Goal: Task Accomplishment & Management: Manage account settings

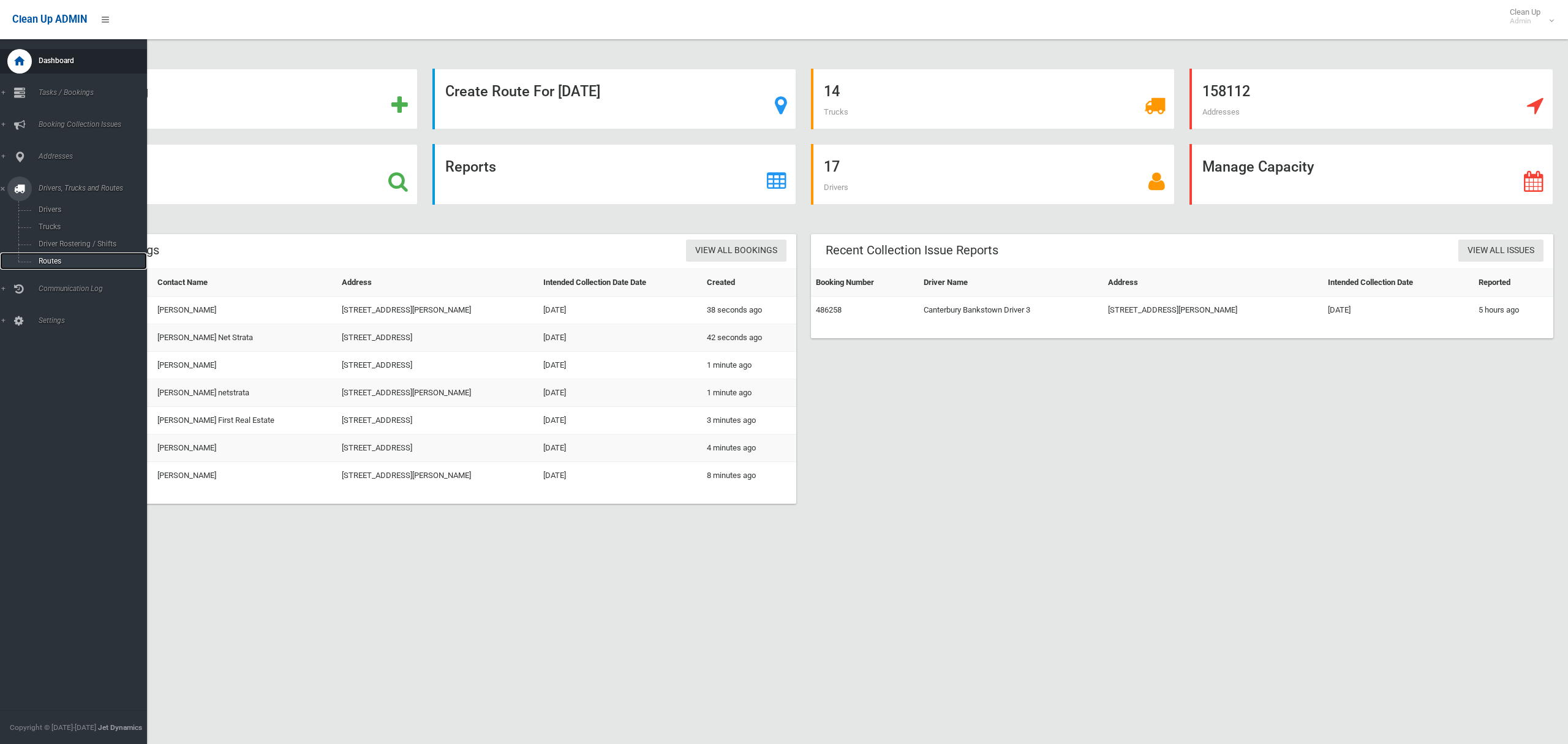
click at [50, 260] on span "Routes" at bounding box center [85, 261] width 102 height 9
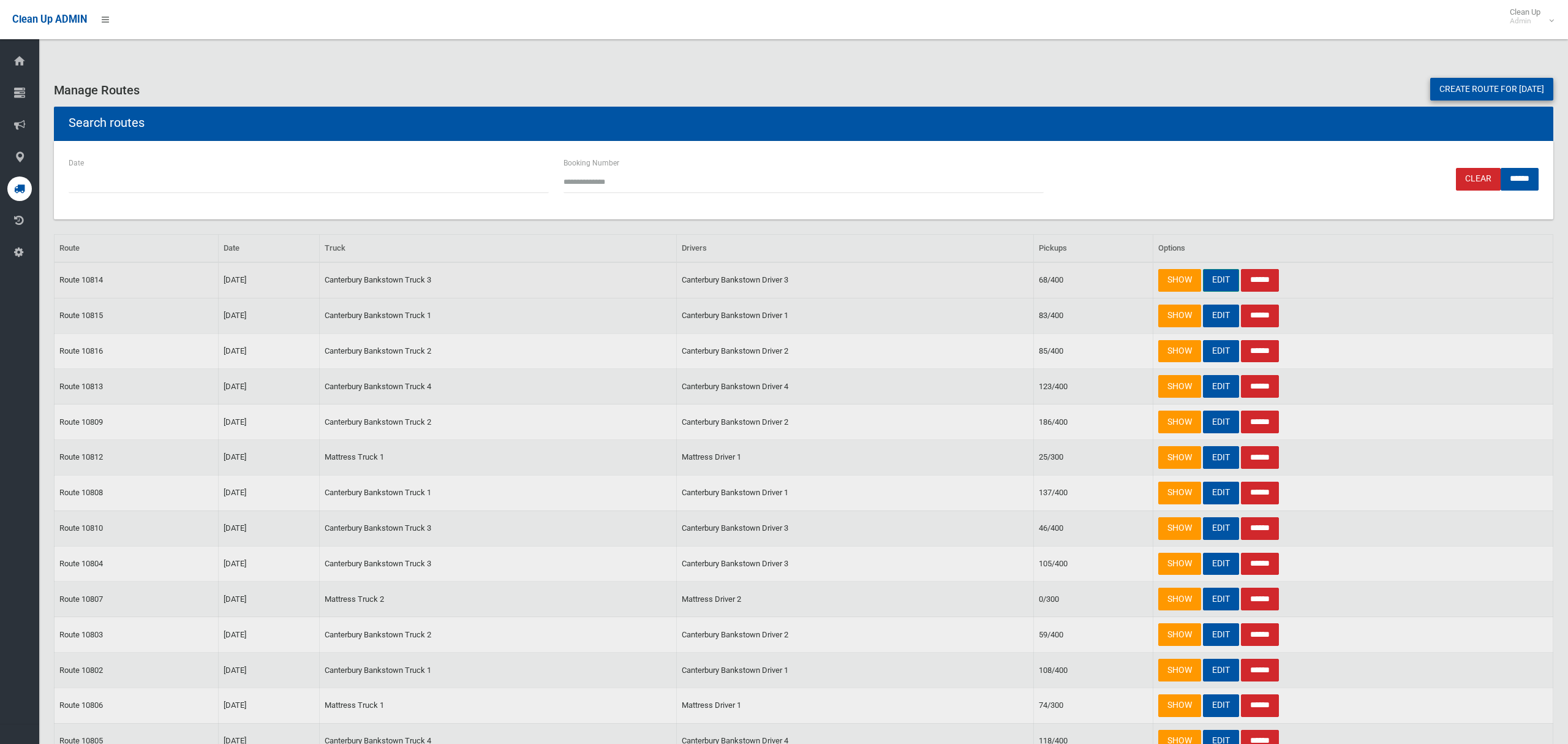
click at [1217, 279] on link "EDIT" at bounding box center [1220, 281] width 36 height 23
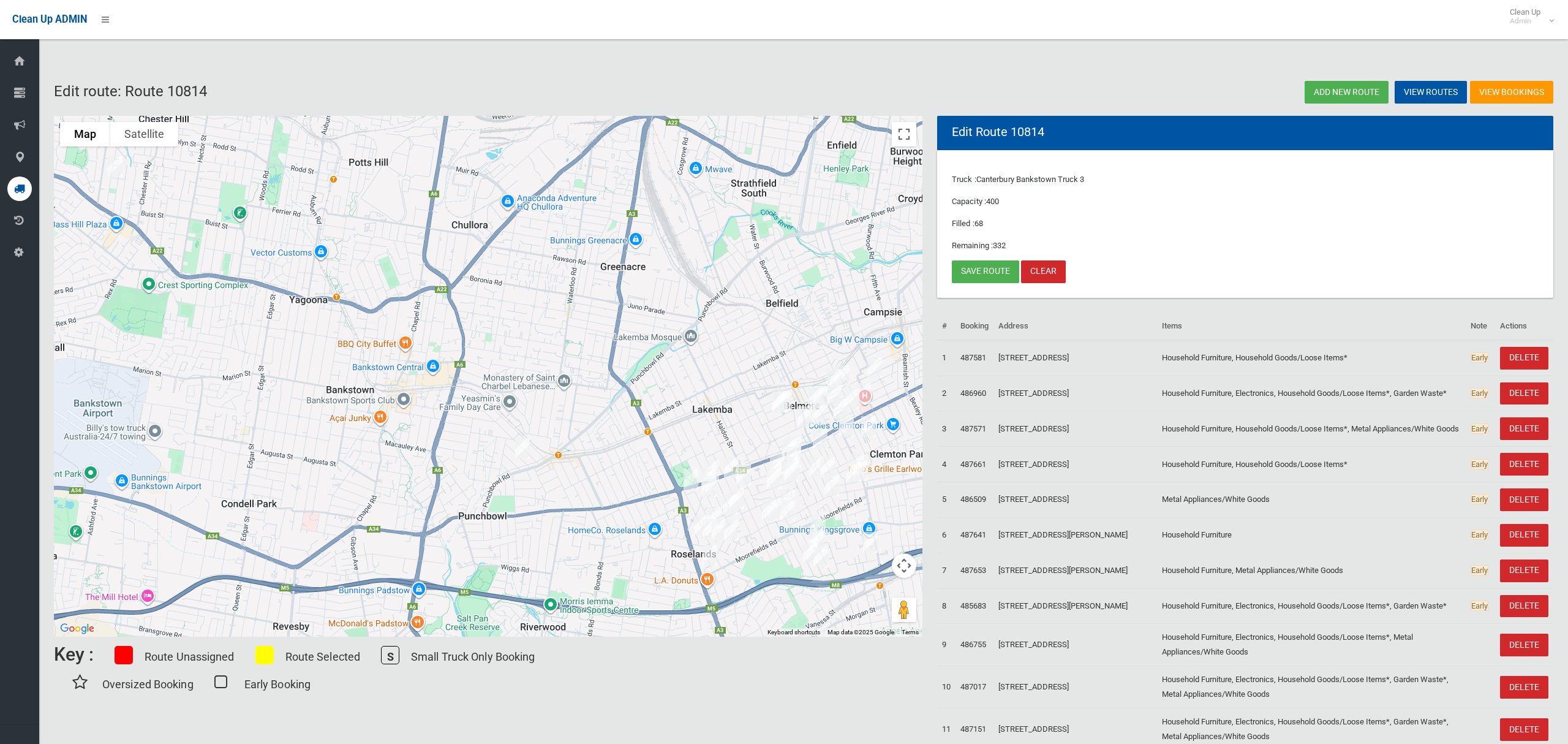
click at [875, 366] on img "49 McKern Street, CAMPSIE NSW 2194" at bounding box center [875, 368] width 25 height 31
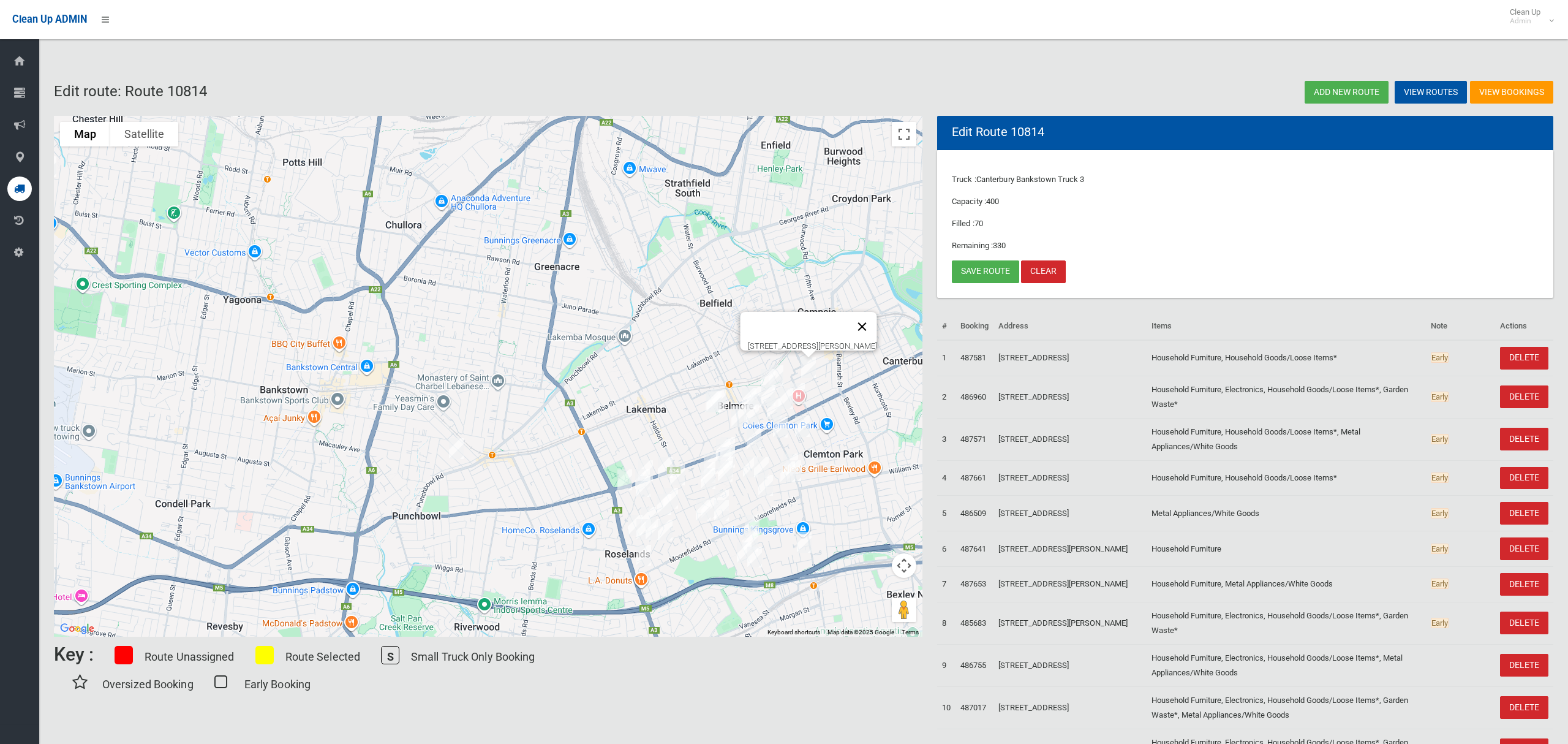
click at [874, 315] on button "Close" at bounding box center [861, 326] width 29 height 29
click at [990, 271] on link "Save route" at bounding box center [985, 272] width 67 height 23
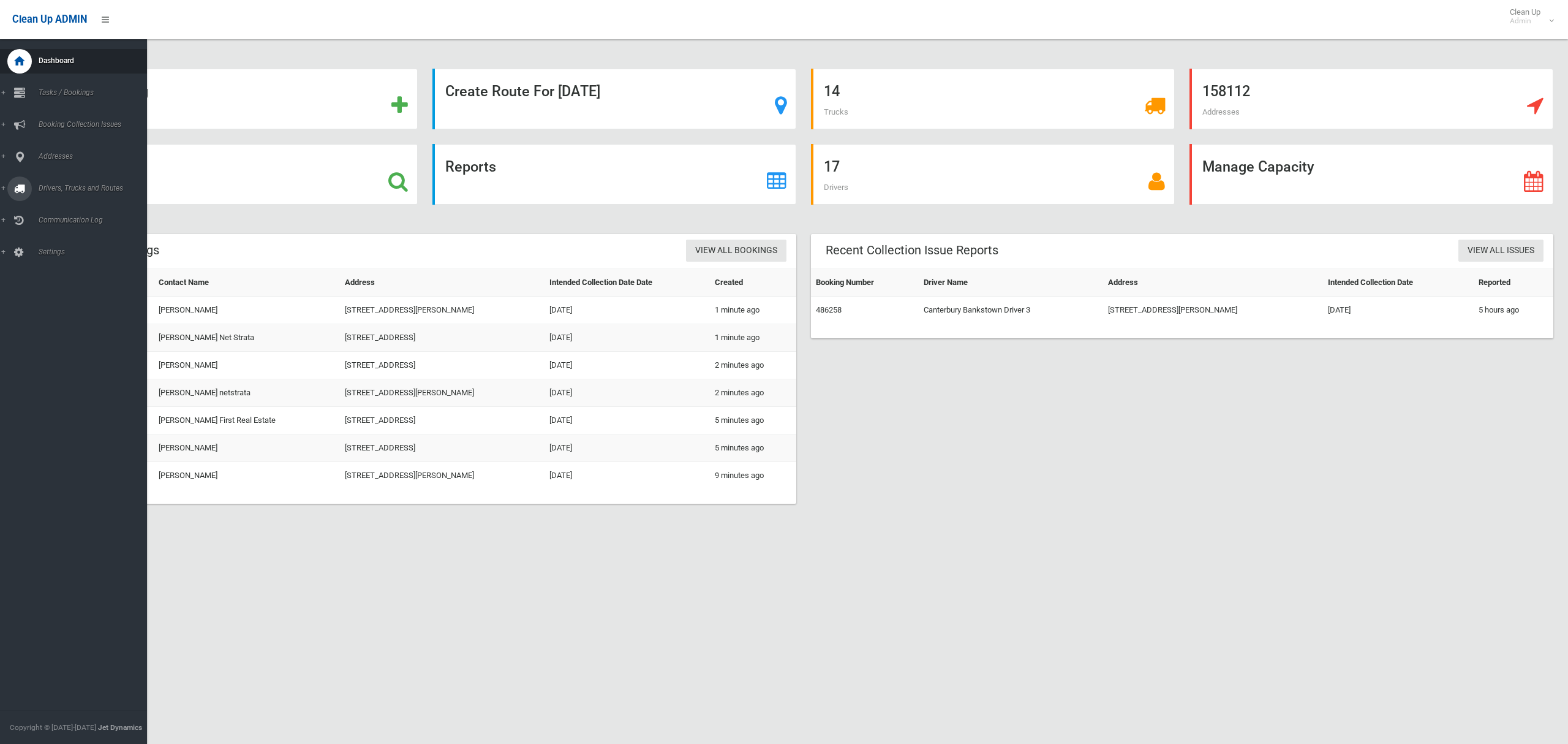
click at [64, 188] on span "Drivers, Trucks and Routes" at bounding box center [90, 188] width 112 height 9
click at [66, 89] on span "Tasks / Bookings" at bounding box center [90, 93] width 112 height 9
click at [49, 179] on span "Search" at bounding box center [85, 182] width 102 height 9
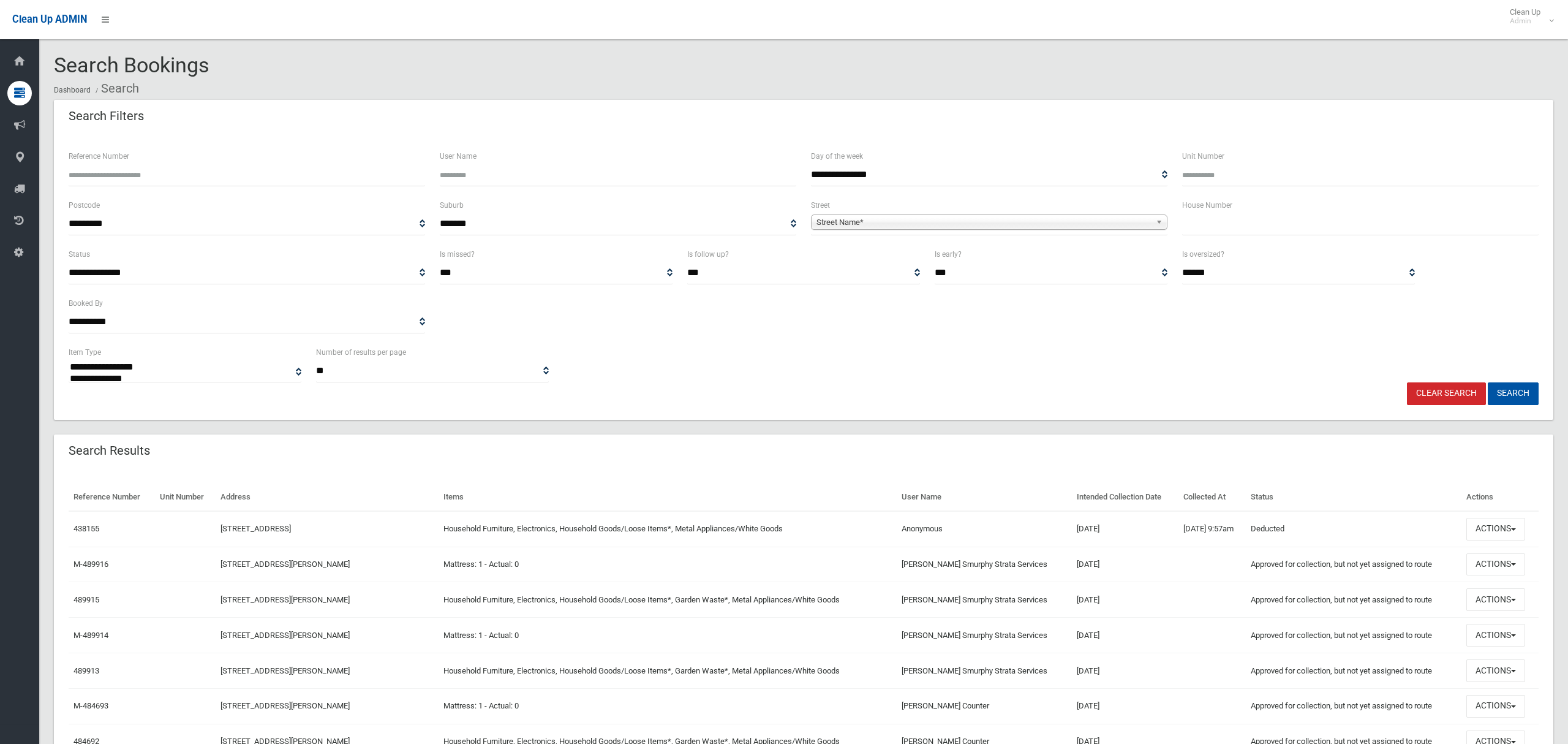
select select
click at [1222, 223] on input "text" at bounding box center [1360, 224] width 357 height 23
type input "*"
click at [1075, 225] on span "Street Name*" at bounding box center [984, 222] width 335 height 15
type input "*********"
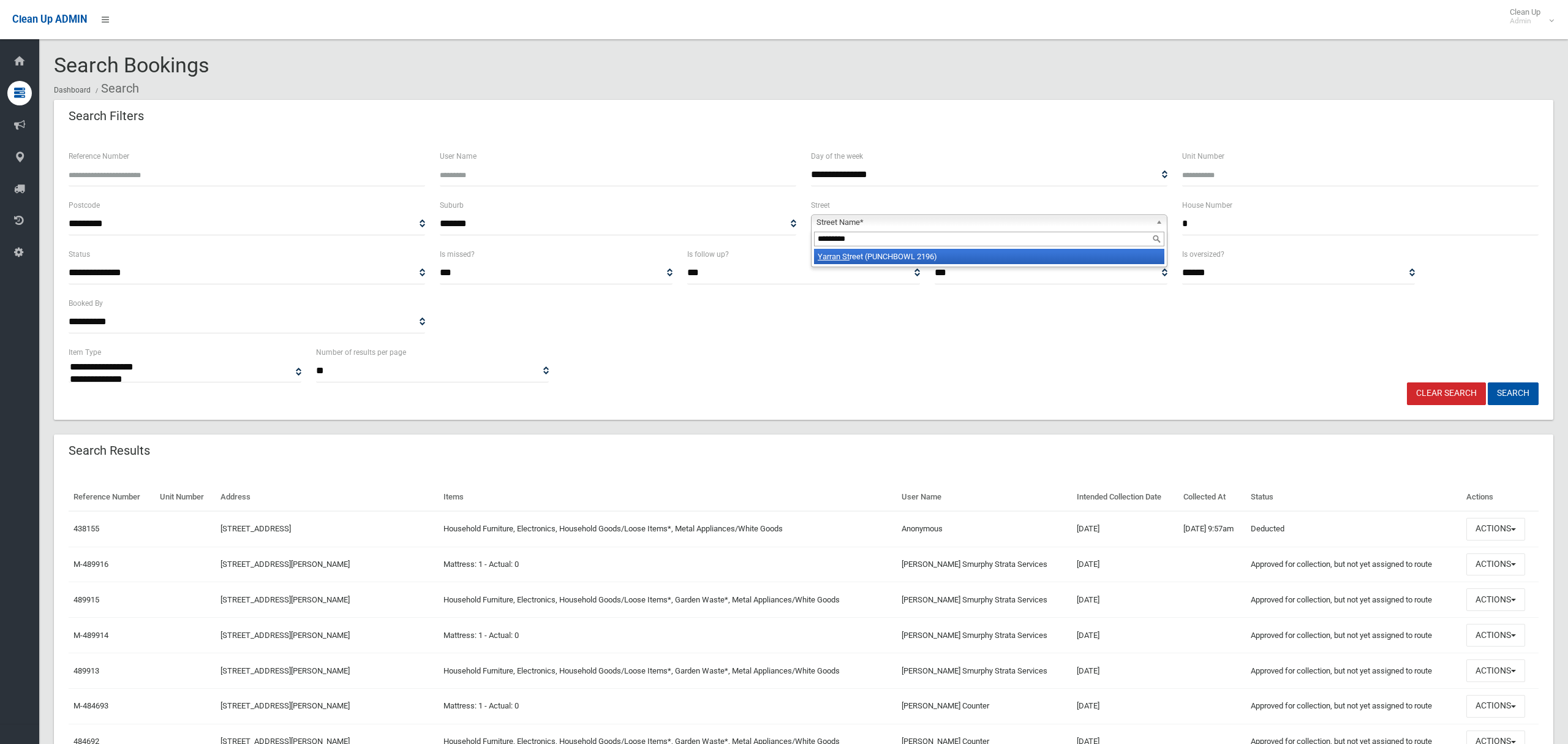
click at [947, 263] on li "Yarran St reet (PUNCHBOWL 2196)" at bounding box center [989, 256] width 351 height 15
click at [1511, 393] on button "Search" at bounding box center [1512, 394] width 50 height 23
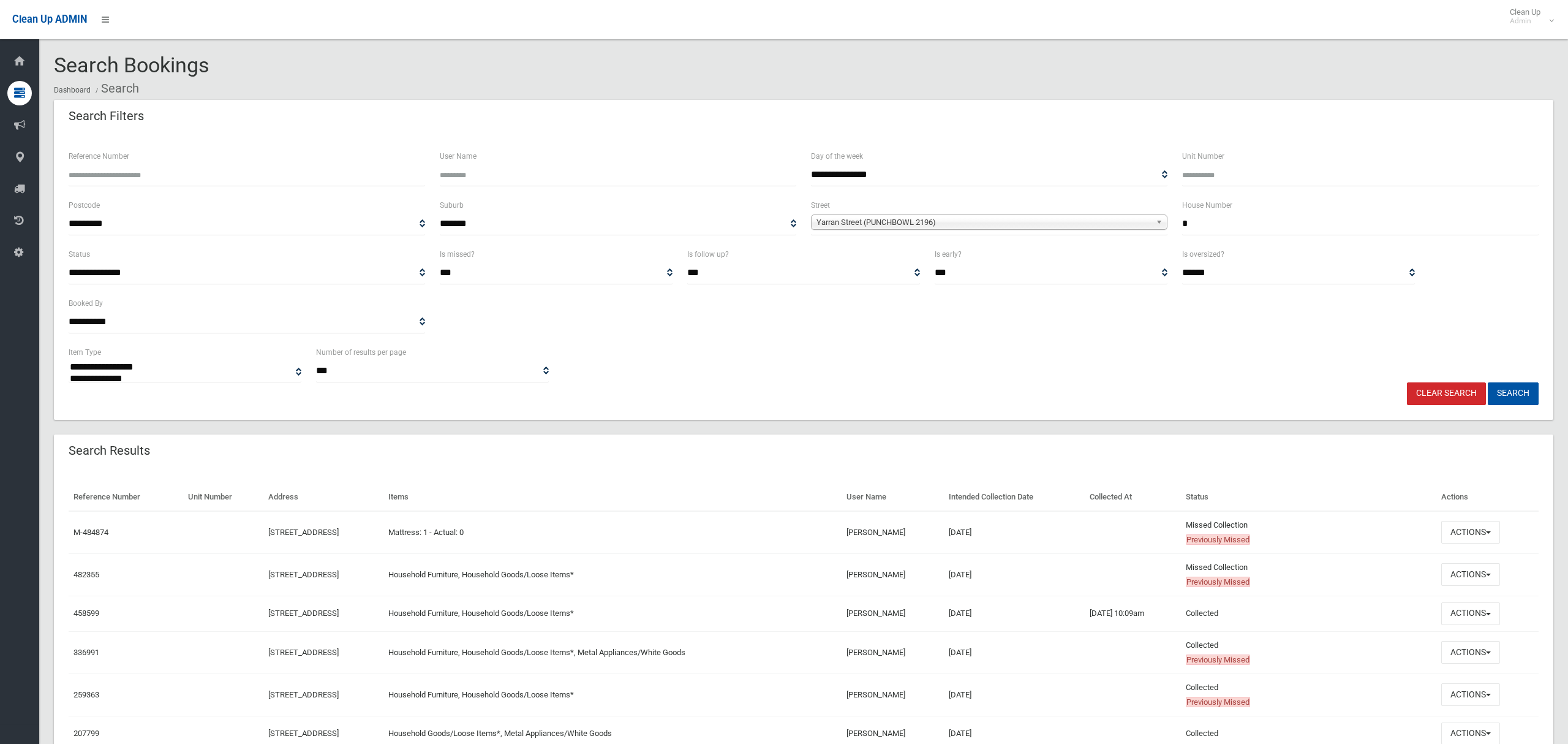
select select
click at [1479, 571] on button "Actions" at bounding box center [1470, 575] width 58 height 23
click at [1404, 401] on link "View Booking" at bounding box center [1429, 403] width 146 height 21
click at [1473, 618] on button "Actions" at bounding box center [1470, 614] width 58 height 23
click at [1417, 420] on link "View Booking" at bounding box center [1429, 421] width 146 height 21
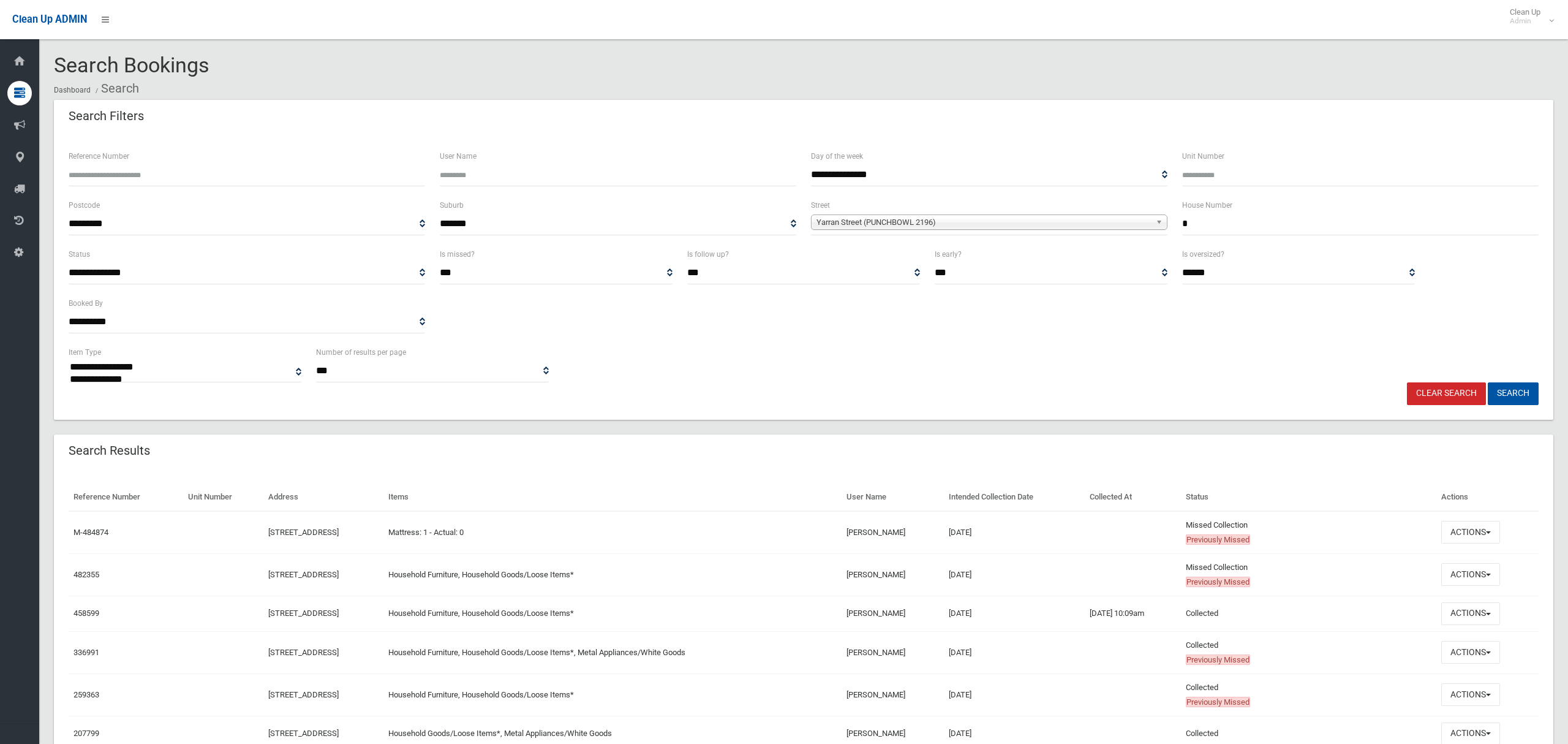
drag, startPoint x: 1189, startPoint y: 221, endPoint x: 1137, endPoint y: 219, distance: 52.0
click at [1141, 219] on div "**********" at bounding box center [803, 221] width 1485 height 49
type input "**"
click at [938, 221] on span "Yarran Street (PUNCHBOWL 2196)" at bounding box center [984, 222] width 335 height 15
type input "******"
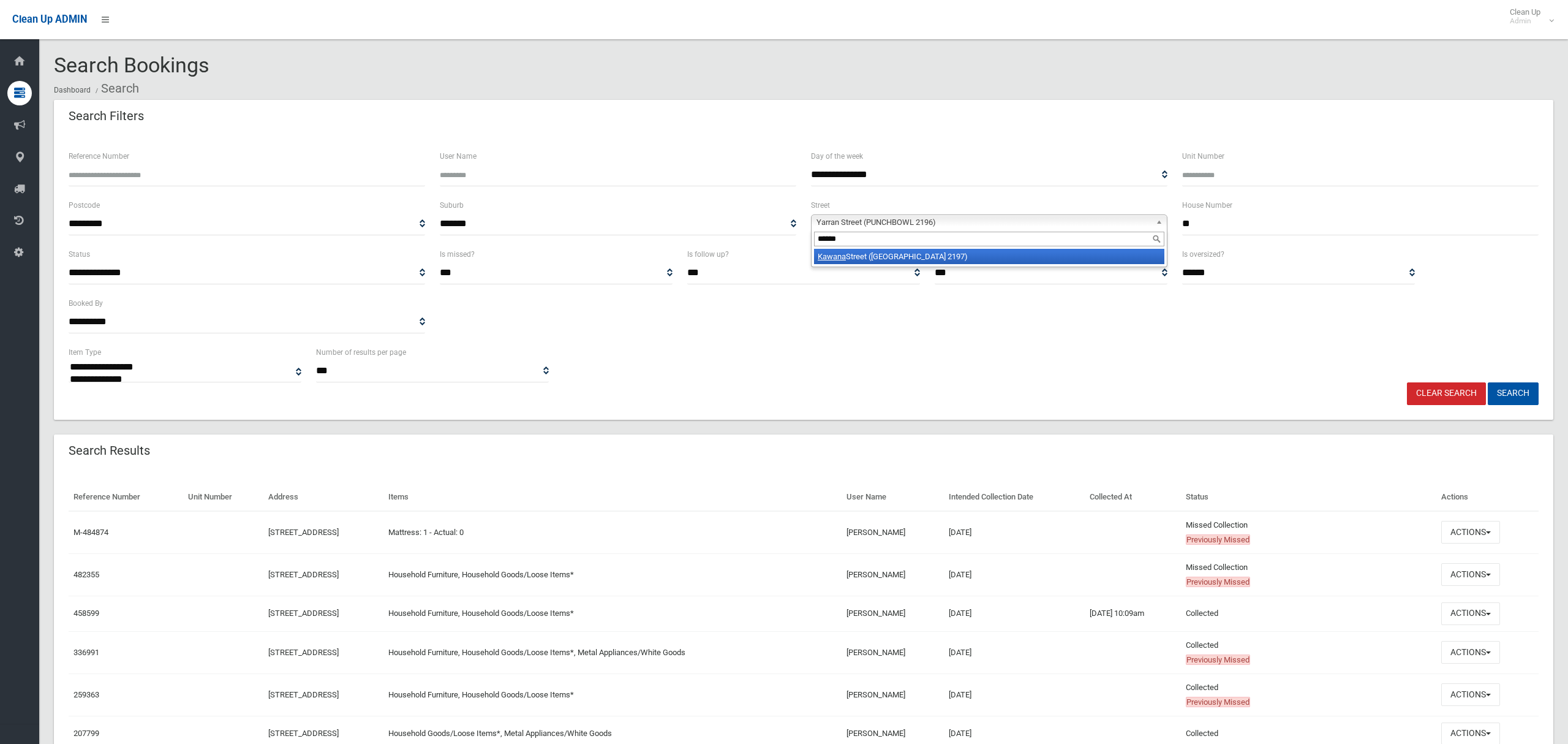
click at [948, 256] on li "Kawana Street (BASS HILL 2197)" at bounding box center [989, 256] width 351 height 15
click at [1510, 387] on button "Search" at bounding box center [1512, 394] width 50 height 23
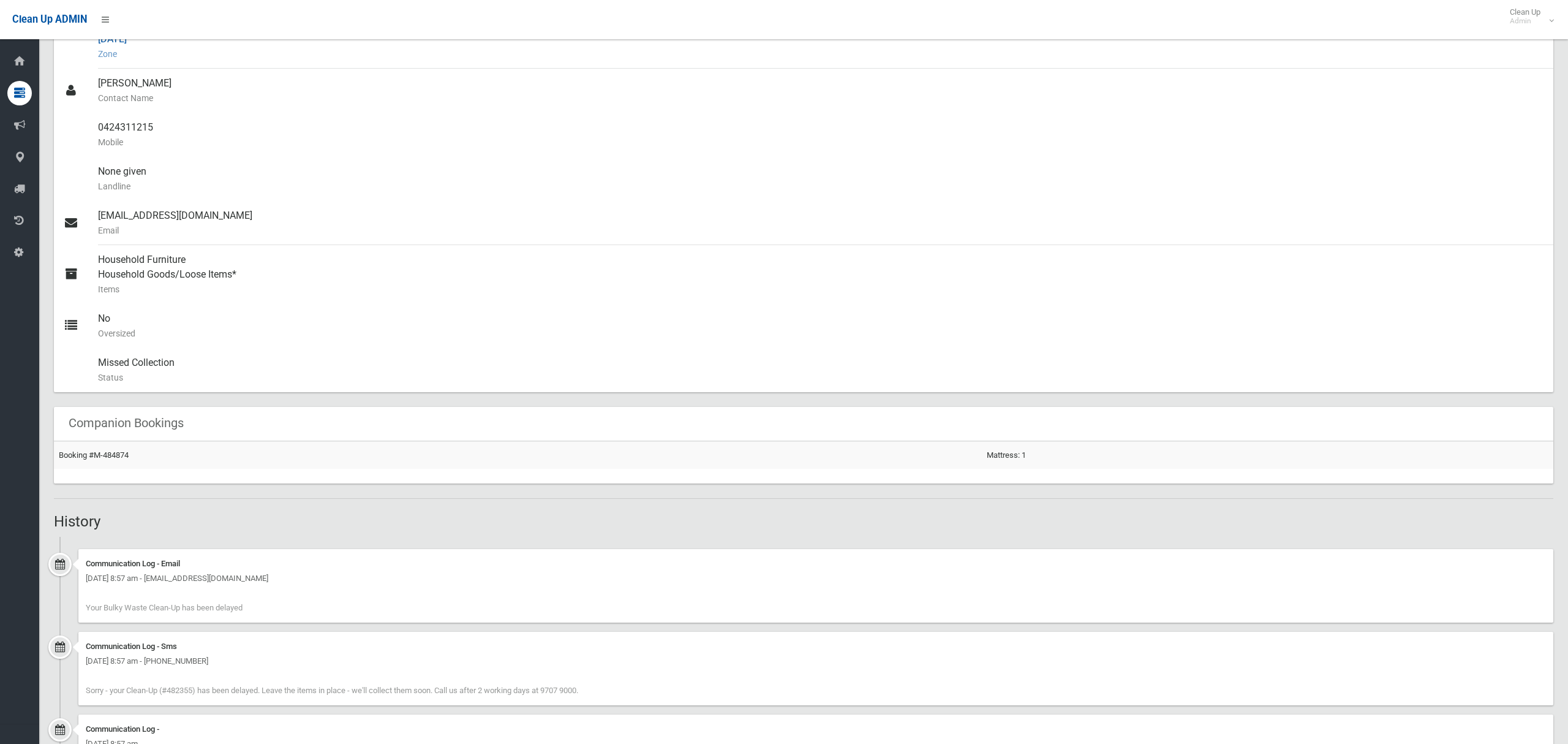
scroll to position [353, 0]
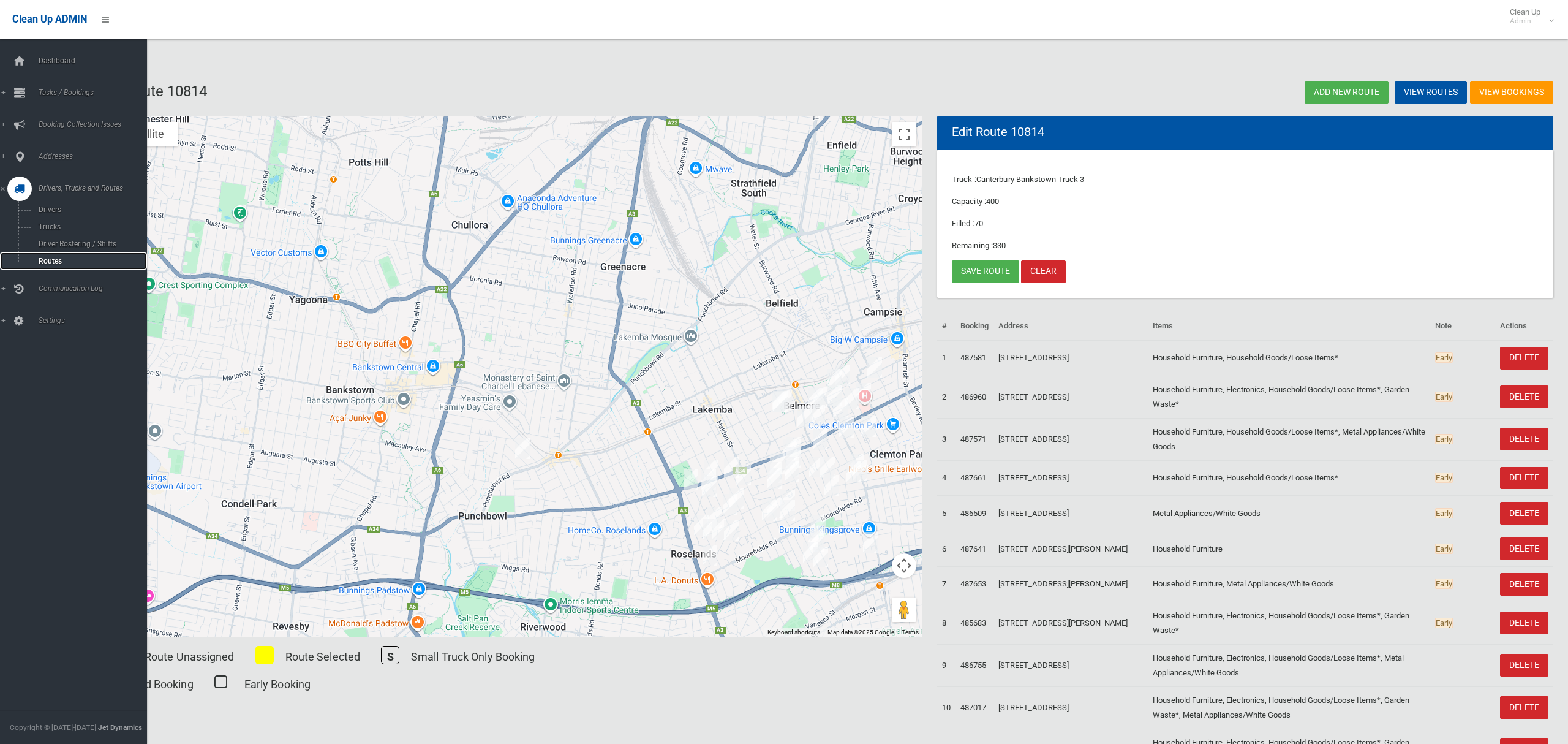
click at [47, 257] on span "Routes" at bounding box center [85, 261] width 102 height 9
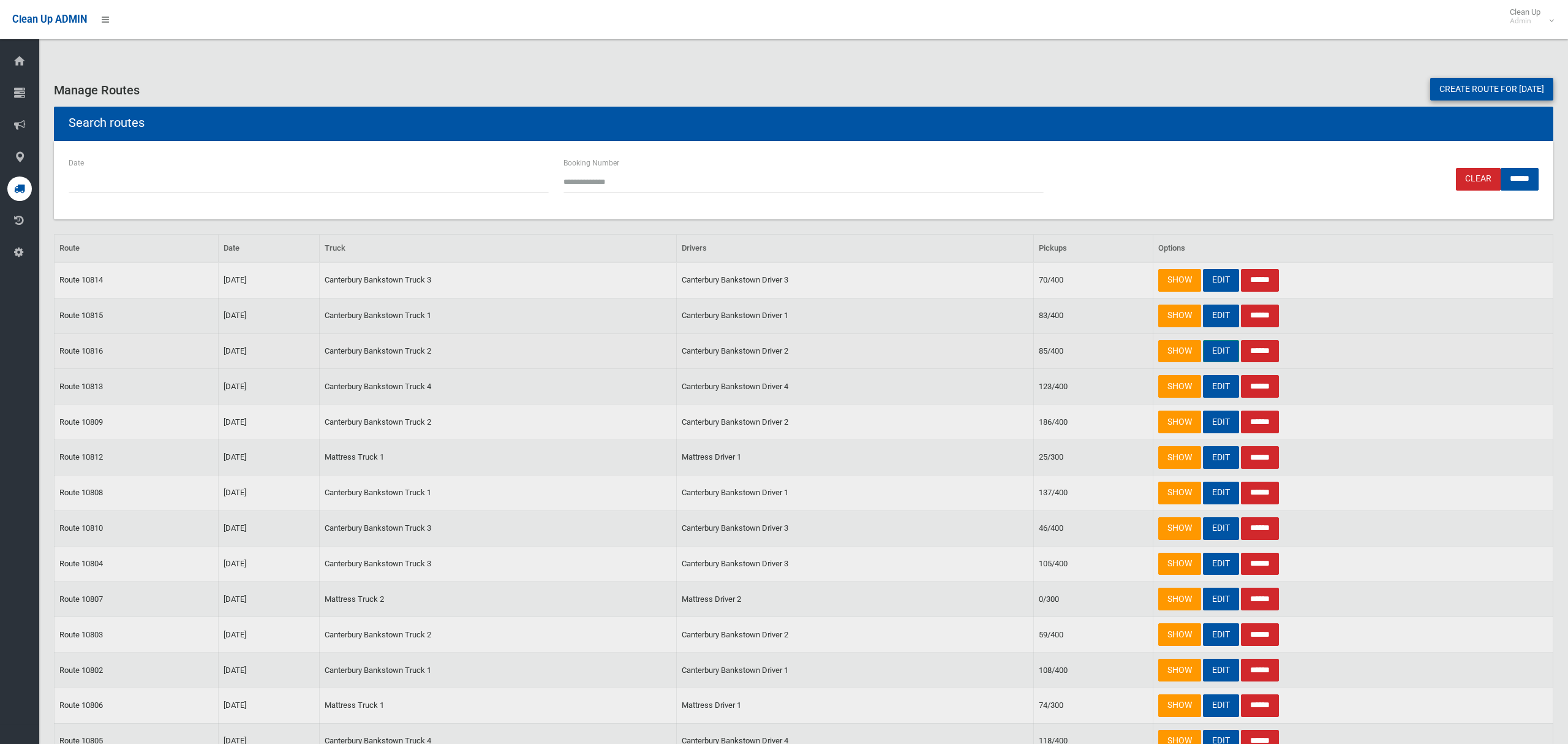
click at [1218, 355] on link "EDIT" at bounding box center [1220, 352] width 36 height 23
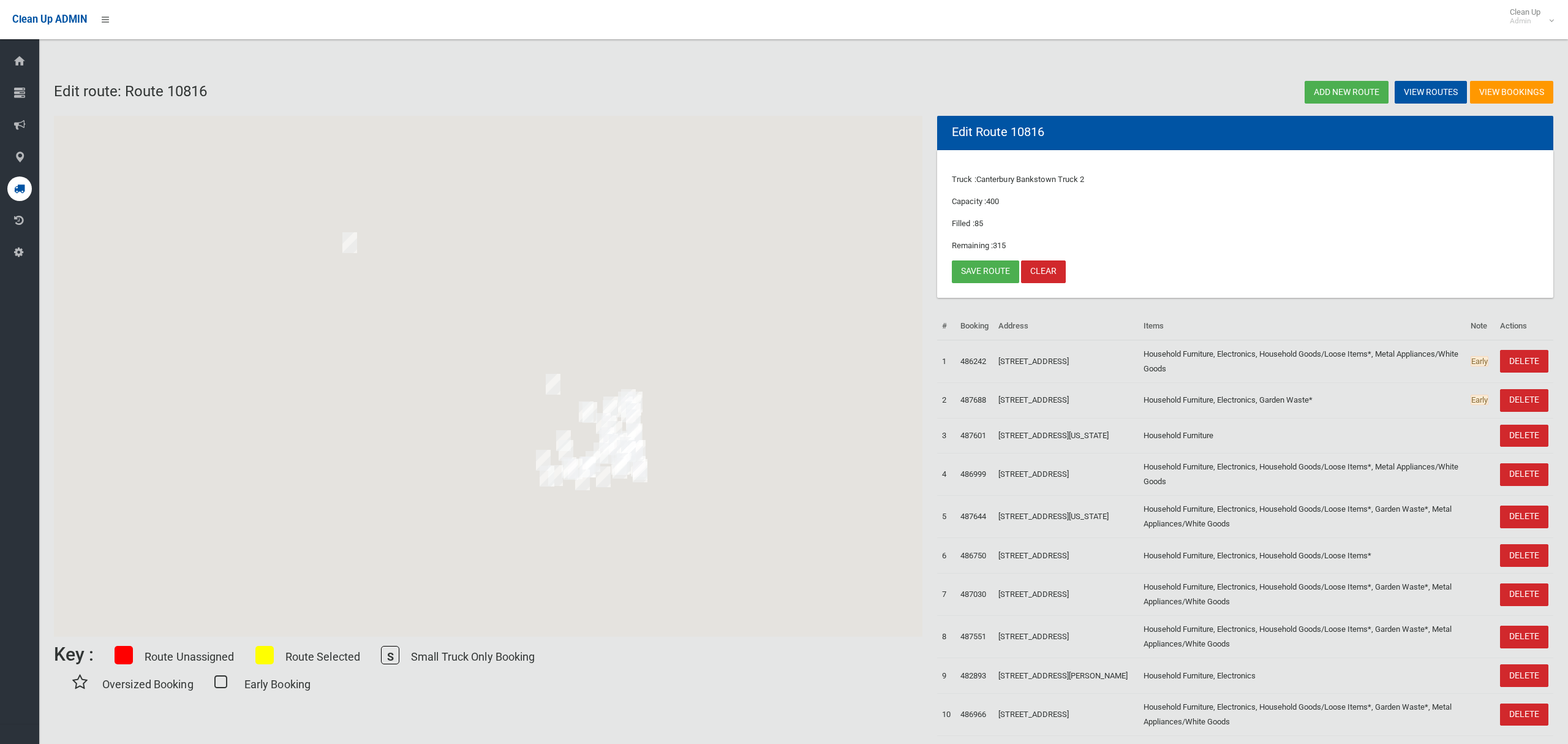
click at [553, 384] on img "9 Yarran Street, PUNCHBOWL NSW 2196" at bounding box center [553, 384] width 25 height 31
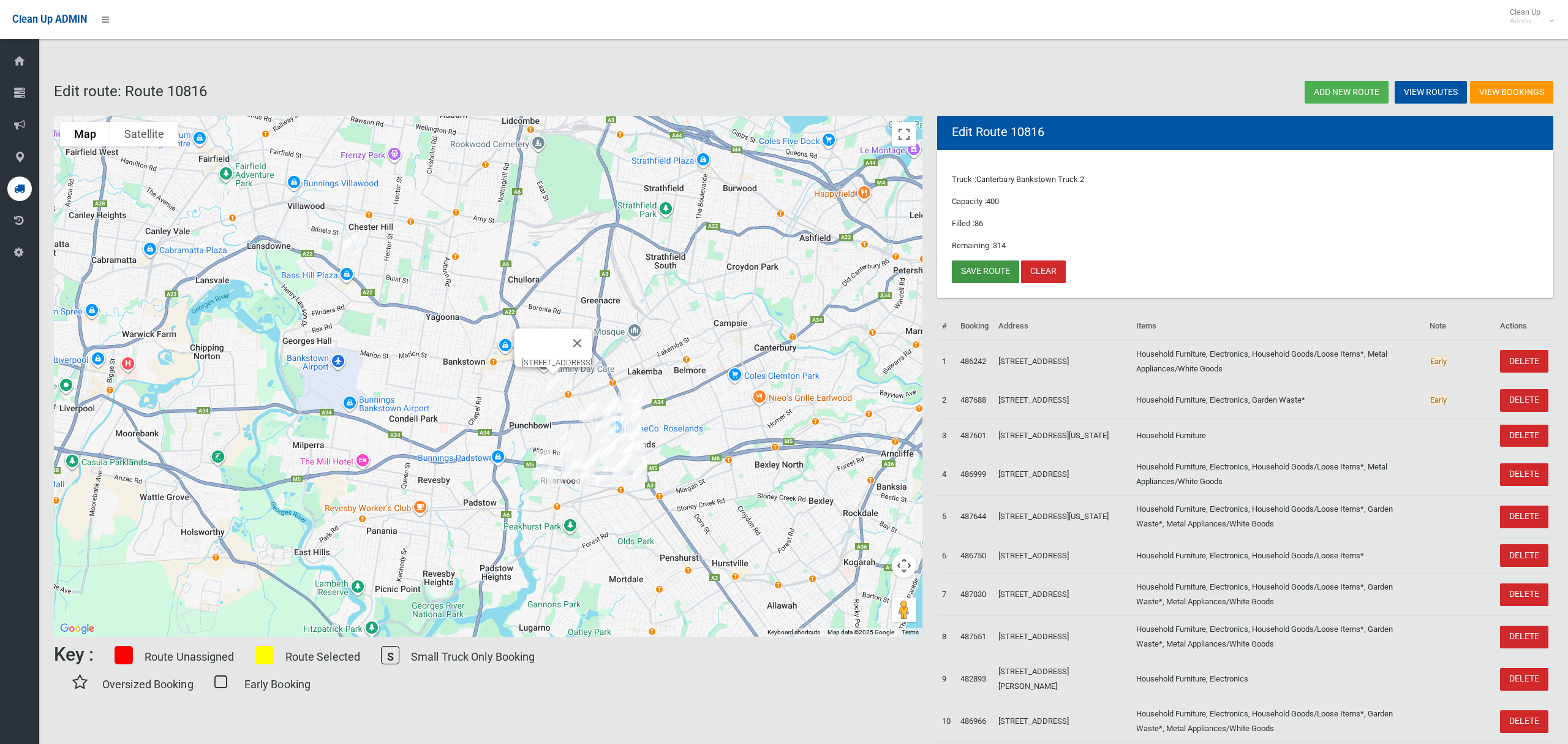
click at [965, 271] on link "Save route" at bounding box center [985, 272] width 67 height 23
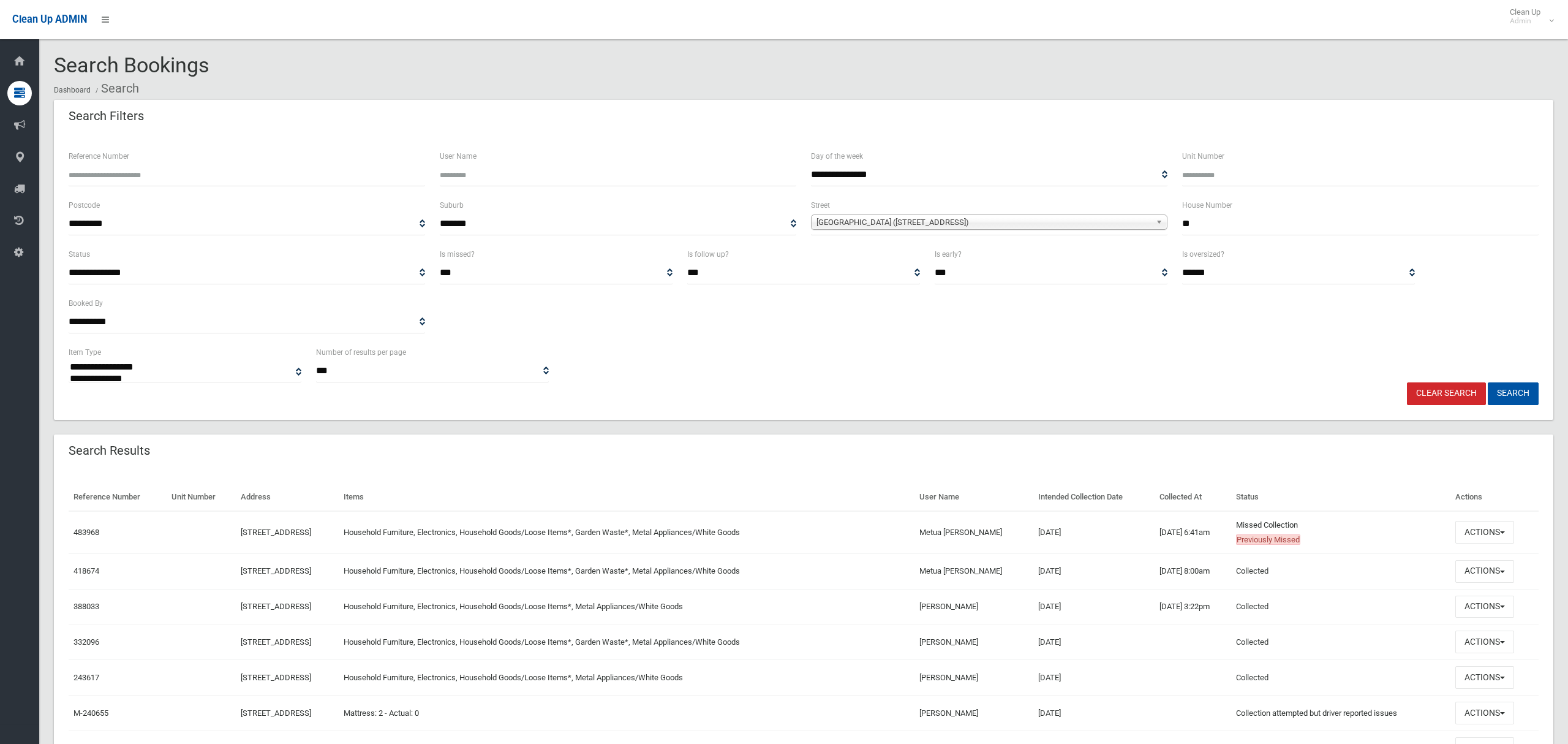
select select
click at [1508, 538] on button "Actions" at bounding box center [1484, 532] width 58 height 23
click at [1410, 554] on link "View Booking" at bounding box center [1443, 558] width 146 height 21
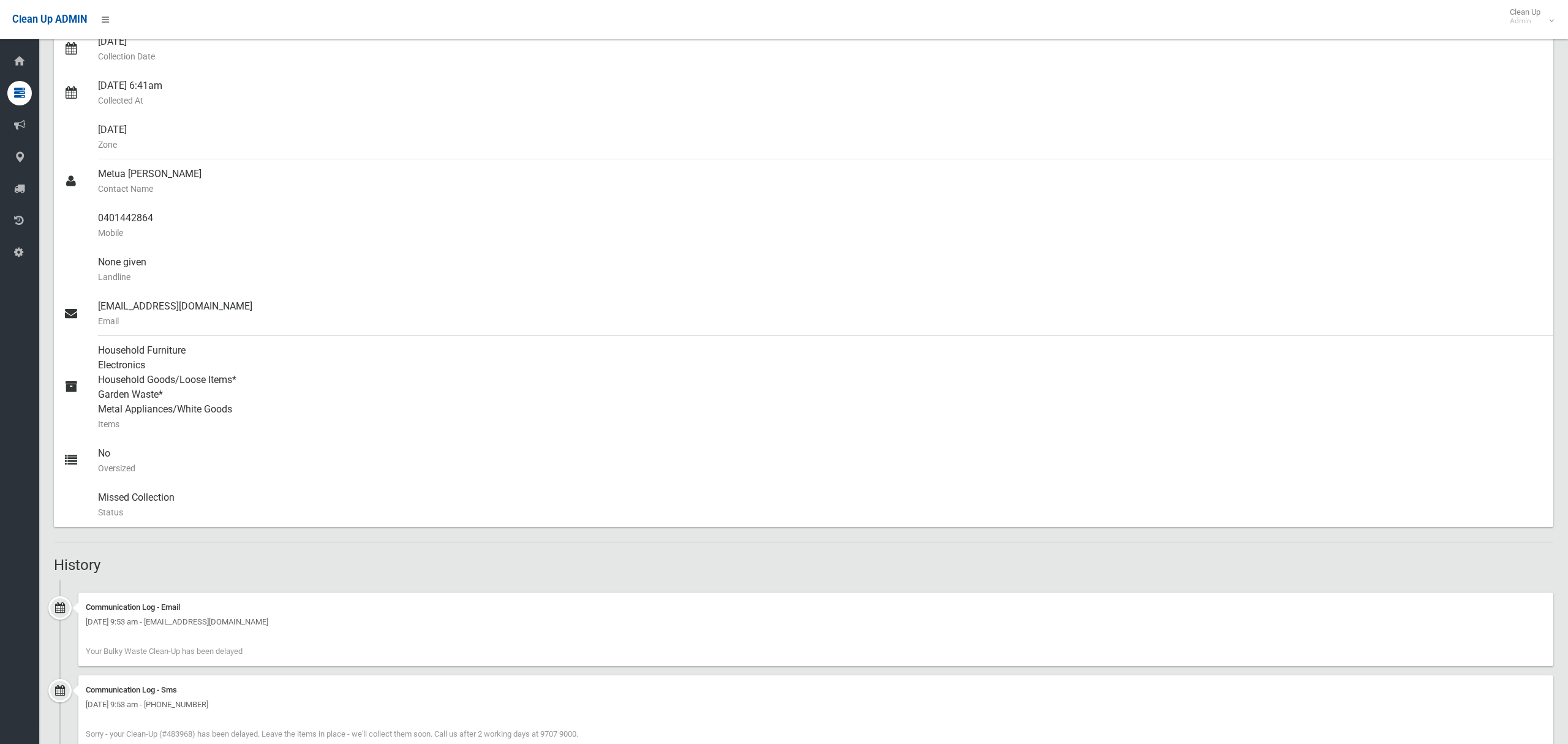
scroll to position [723, 0]
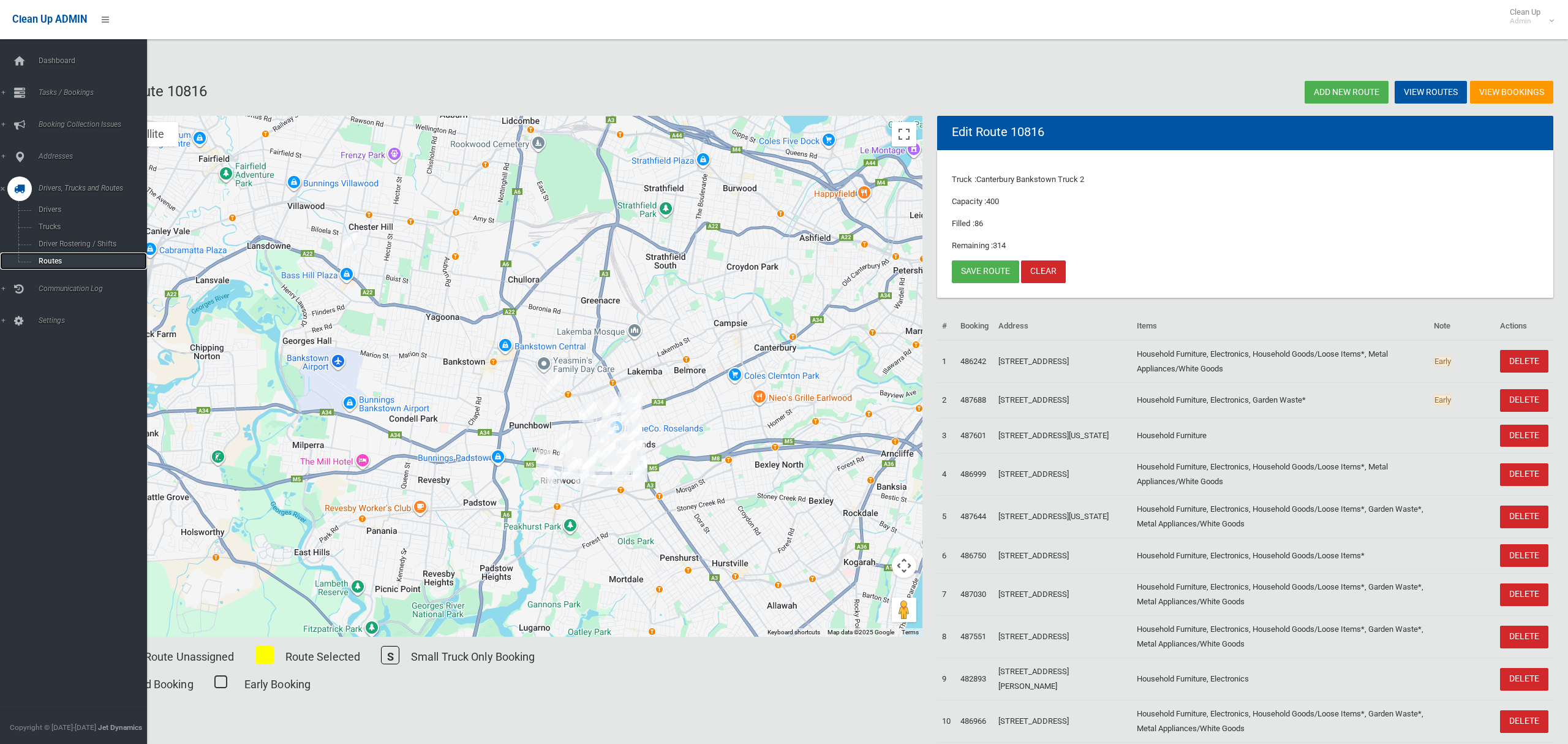
click at [49, 257] on span "Routes" at bounding box center [85, 261] width 102 height 9
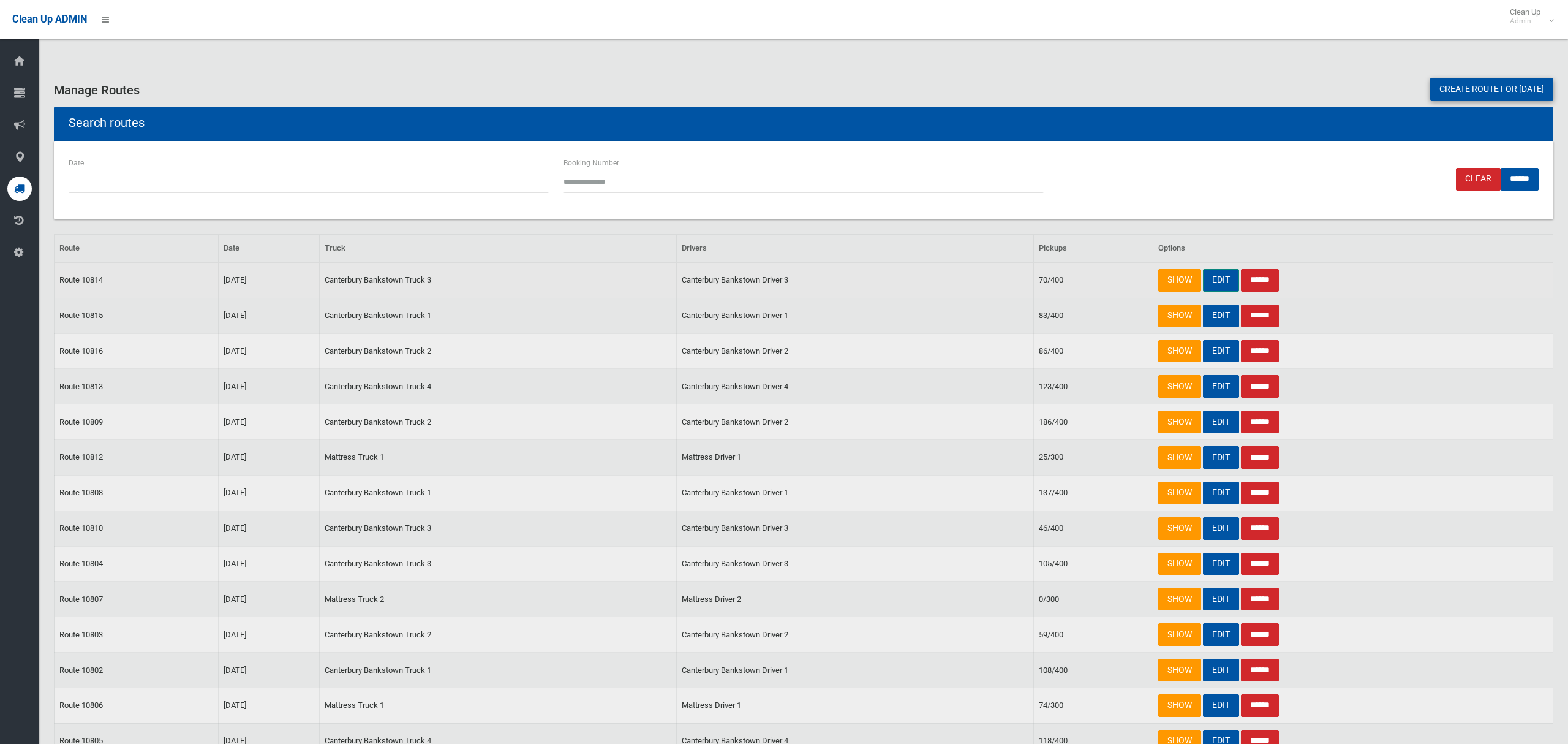
click at [1215, 276] on link "EDIT" at bounding box center [1220, 281] width 36 height 23
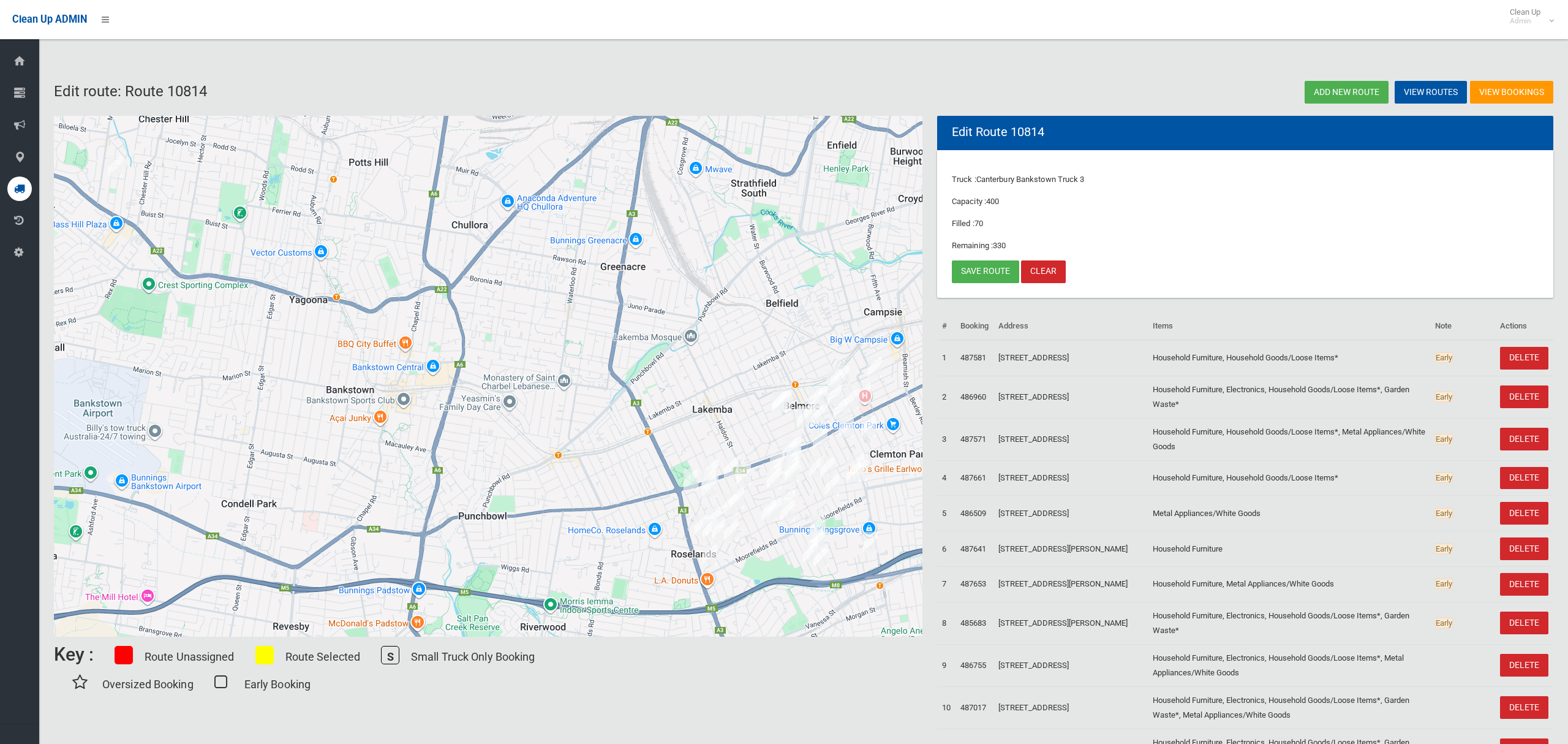
click at [116, 166] on img "44 Kawana Street, BASS HILL NSW 2197" at bounding box center [115, 167] width 25 height 31
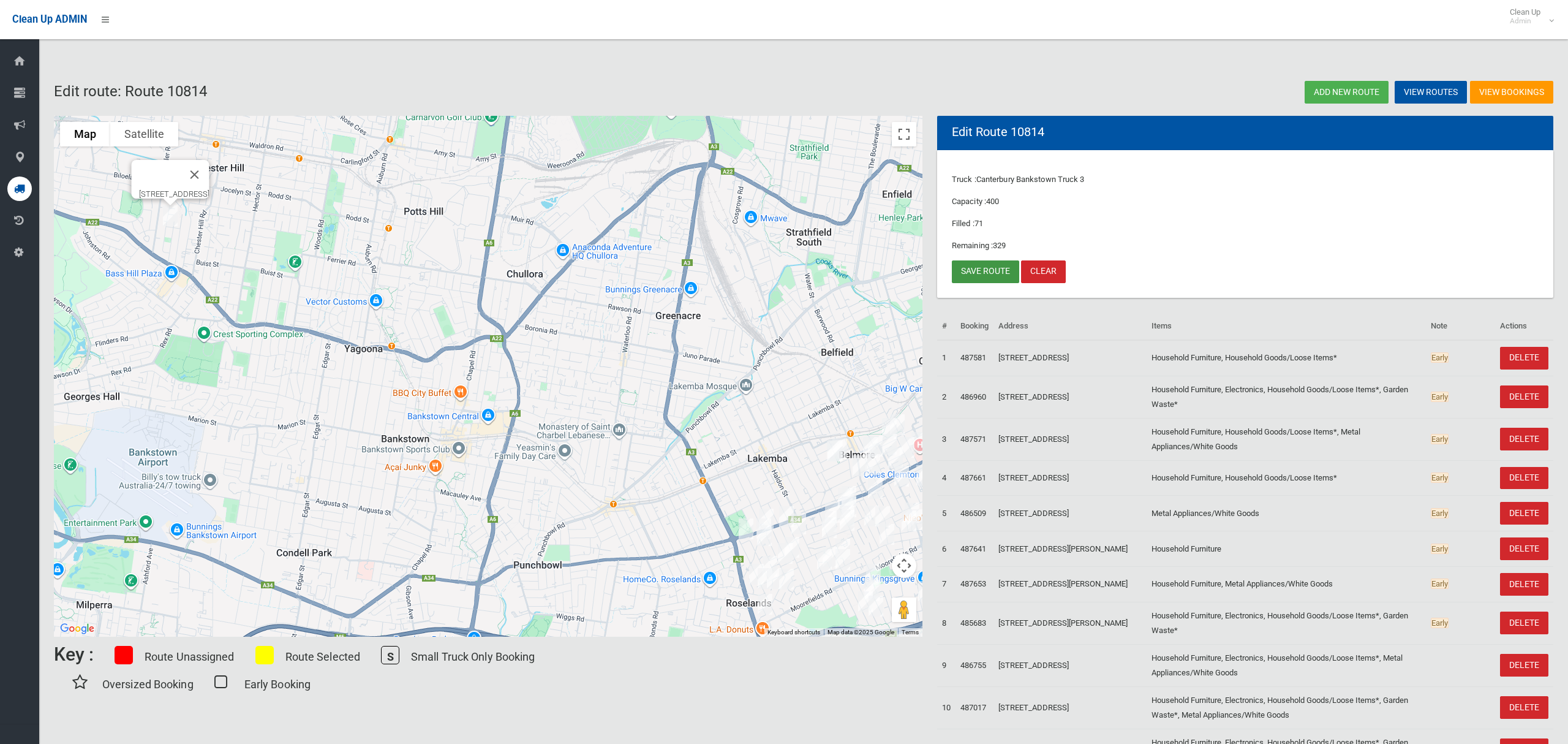
click at [994, 269] on link "Save route" at bounding box center [985, 272] width 67 height 23
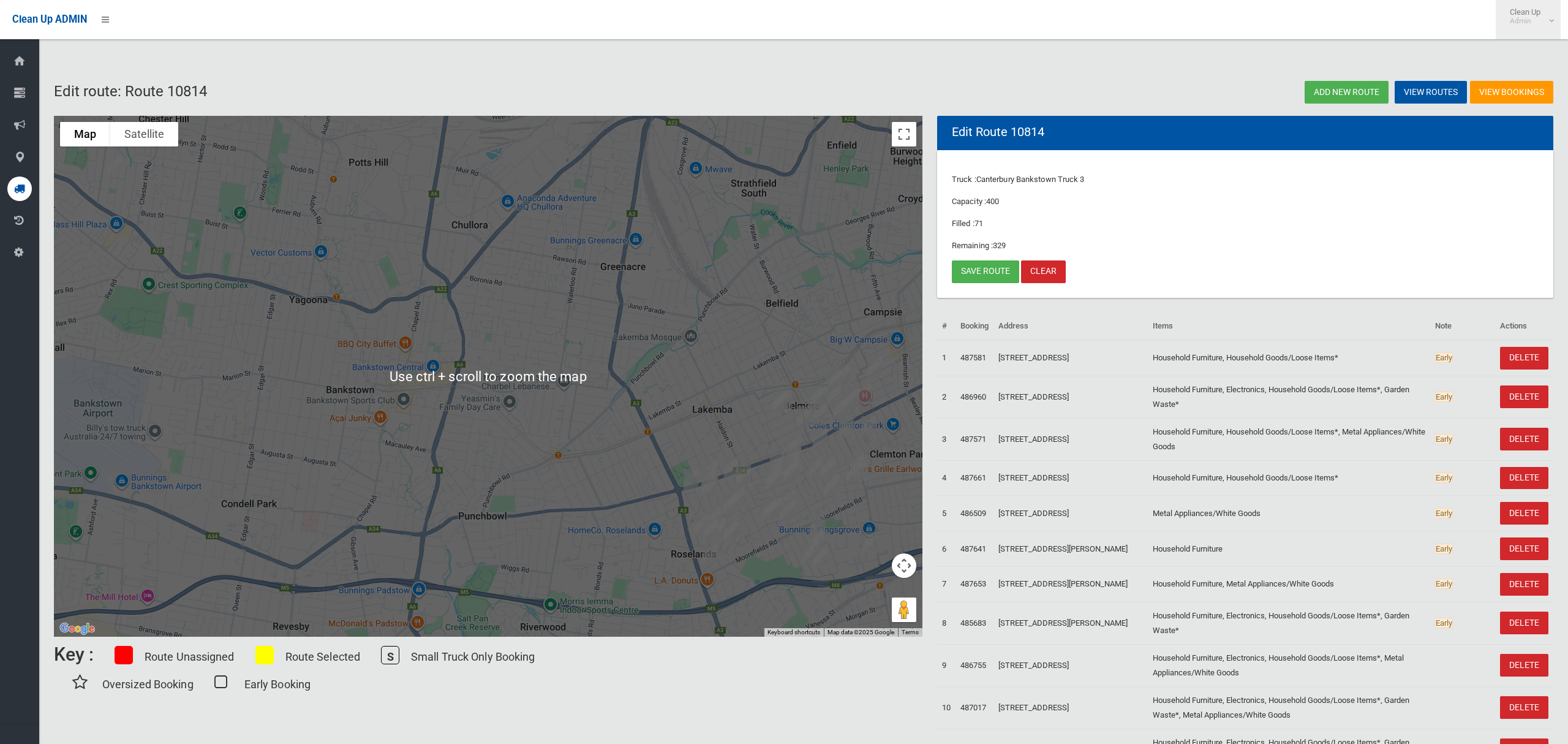
click at [1517, 18] on small "Admin" at bounding box center [1525, 21] width 31 height 9
click at [1518, 52] on link "Logout" at bounding box center [1528, 53] width 64 height 21
